Goal: Find contact information: Obtain details needed to contact an individual or organization

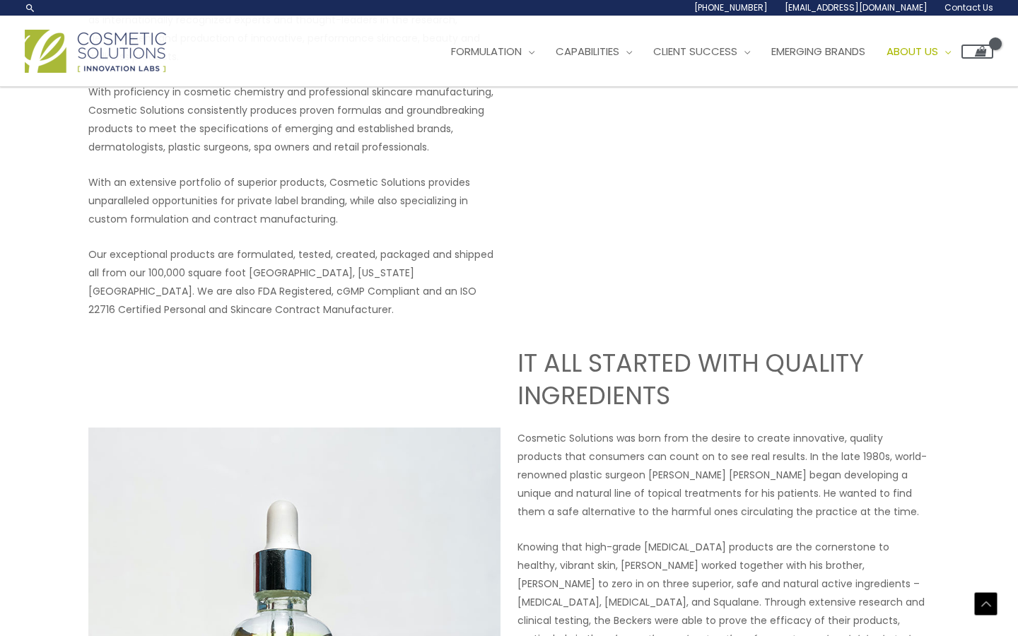
scroll to position [236, 0]
click at [212, 6] on div at bounding box center [193, 7] width 337 height 11
click at [69, 5] on div at bounding box center [193, 7] width 337 height 11
click at [230, 0] on div "[PHONE_NUMBER] [EMAIL_ADDRESS][DOMAIN_NAME] Contact Us" at bounding box center [509, 8] width 969 height 16
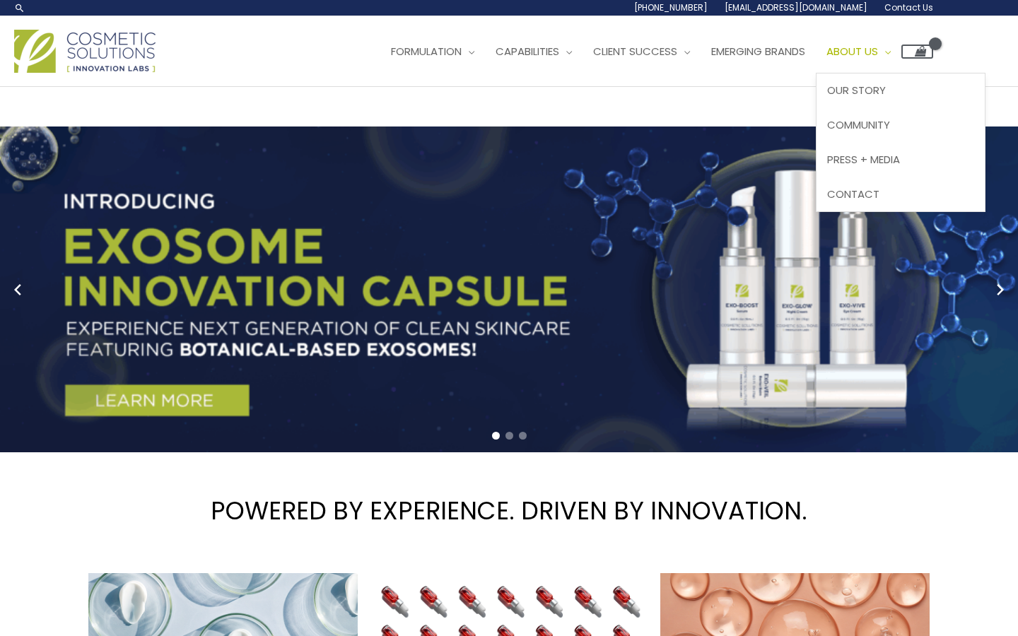
click at [878, 56] on span "About Us" at bounding box center [853, 51] width 52 height 15
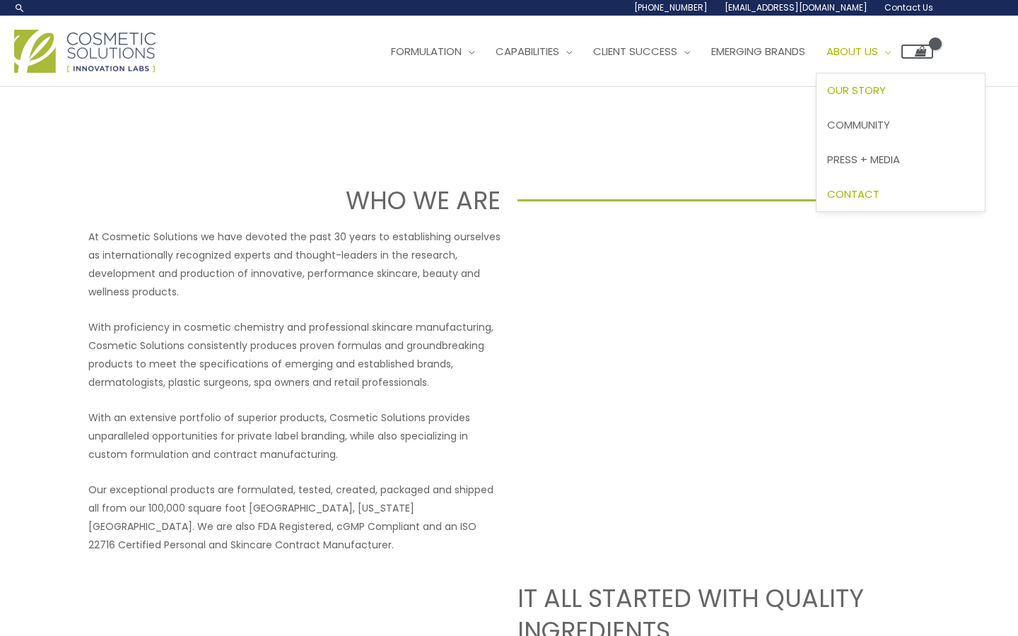
click at [880, 197] on span "Contact" at bounding box center [853, 194] width 52 height 15
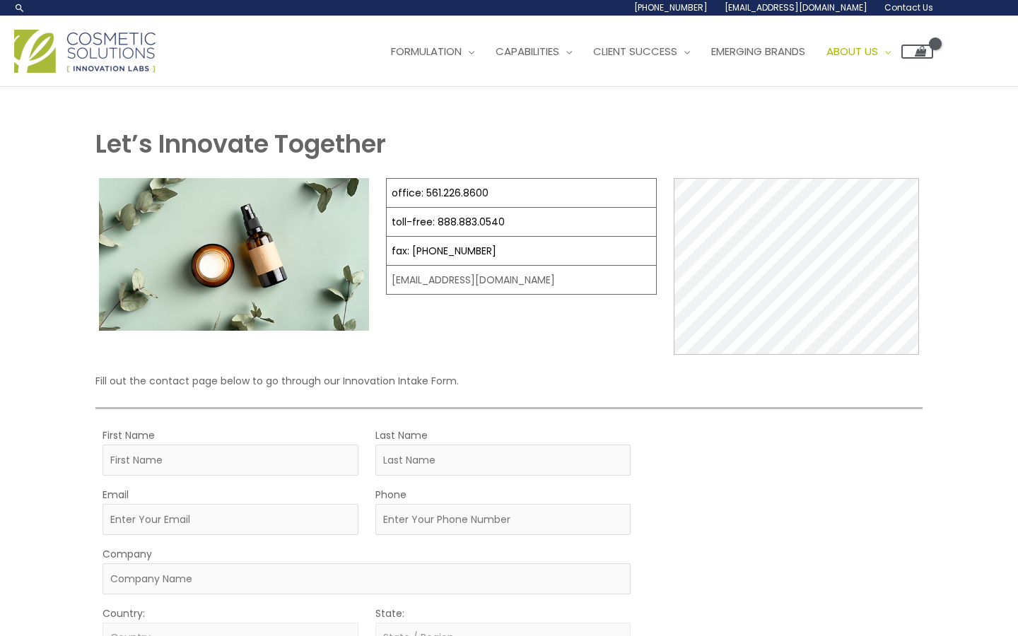
click at [392, 4] on div "[PHONE_NUMBER] [EMAIL_ADDRESS][DOMAIN_NAME] Contact Us" at bounding box center [630, 8] width 608 height 16
